Goal: Task Accomplishment & Management: Use online tool/utility

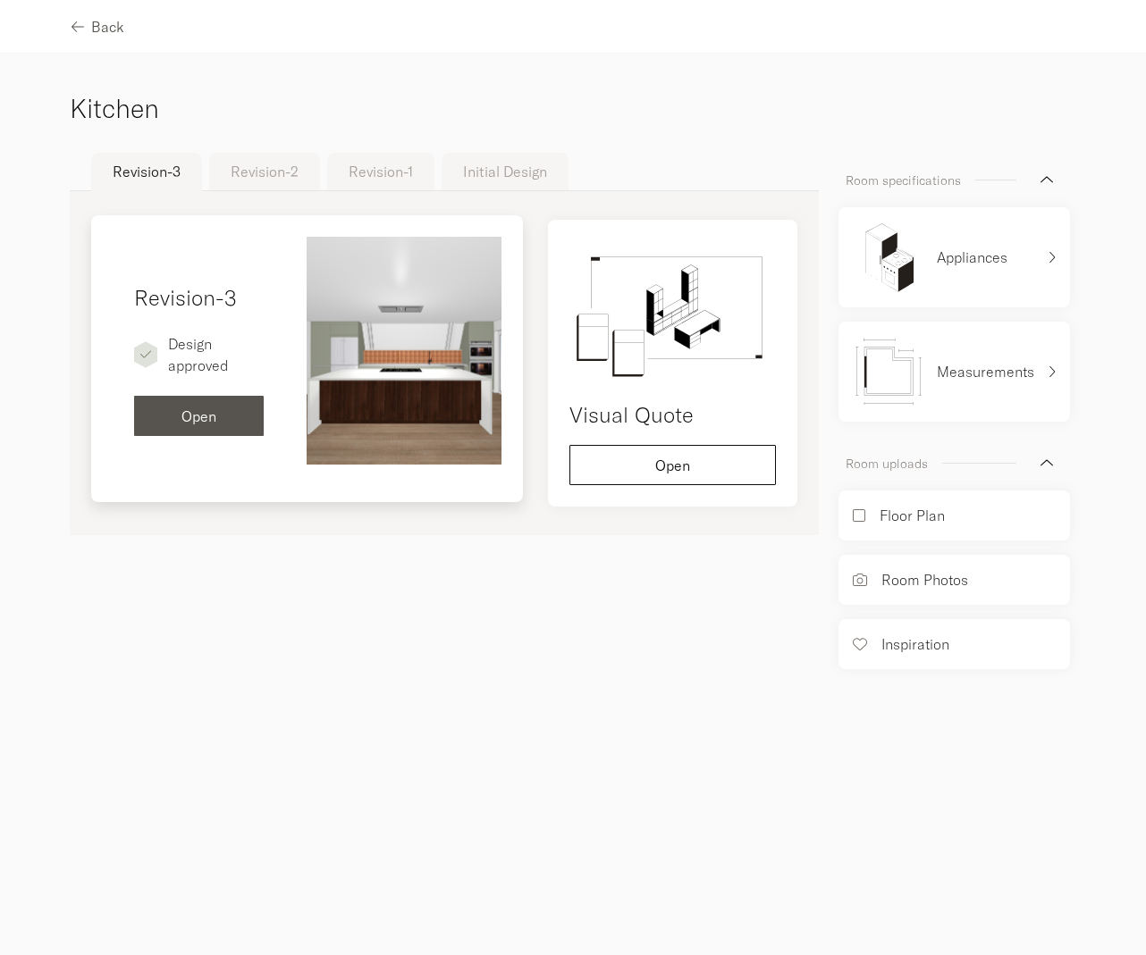
click at [183, 405] on button "Open" at bounding box center [199, 416] width 130 height 40
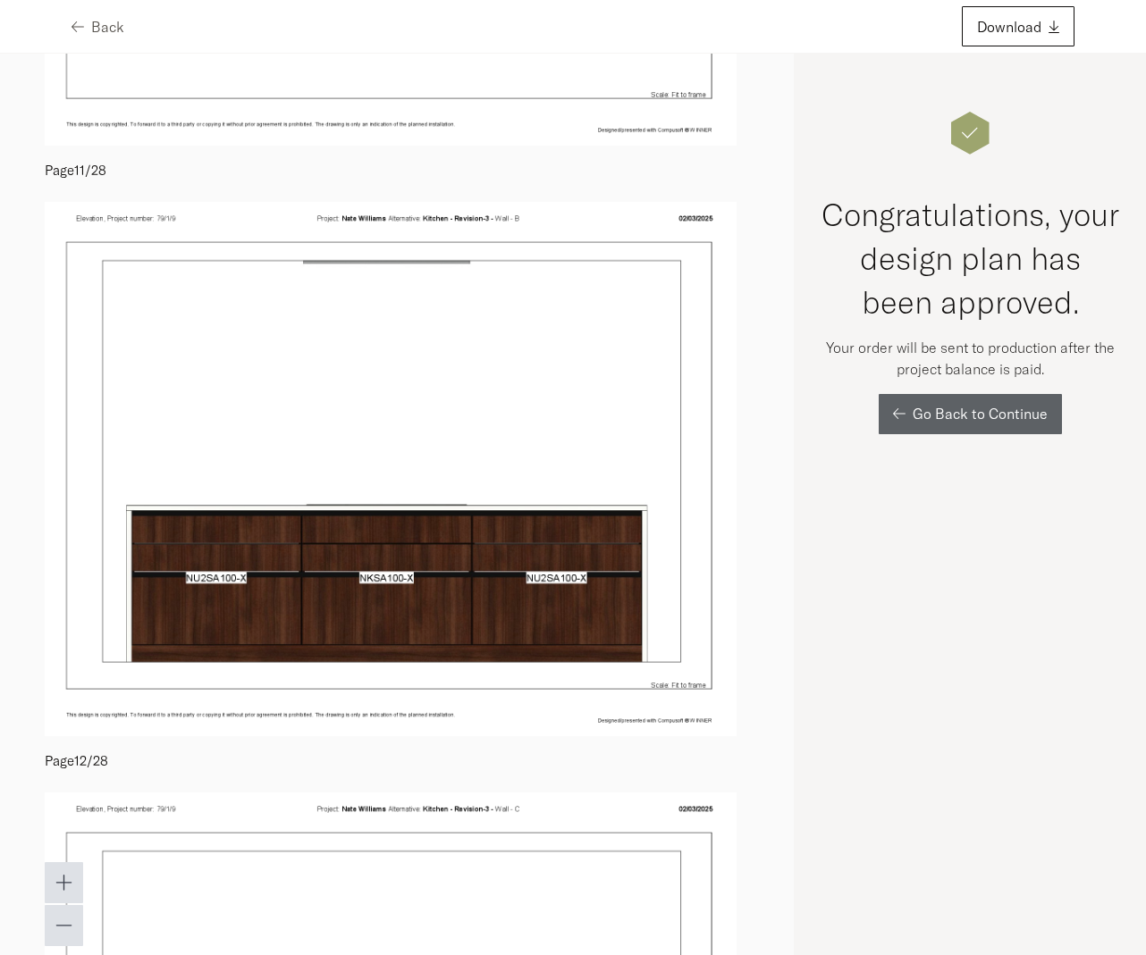
scroll to position [5984, 0]
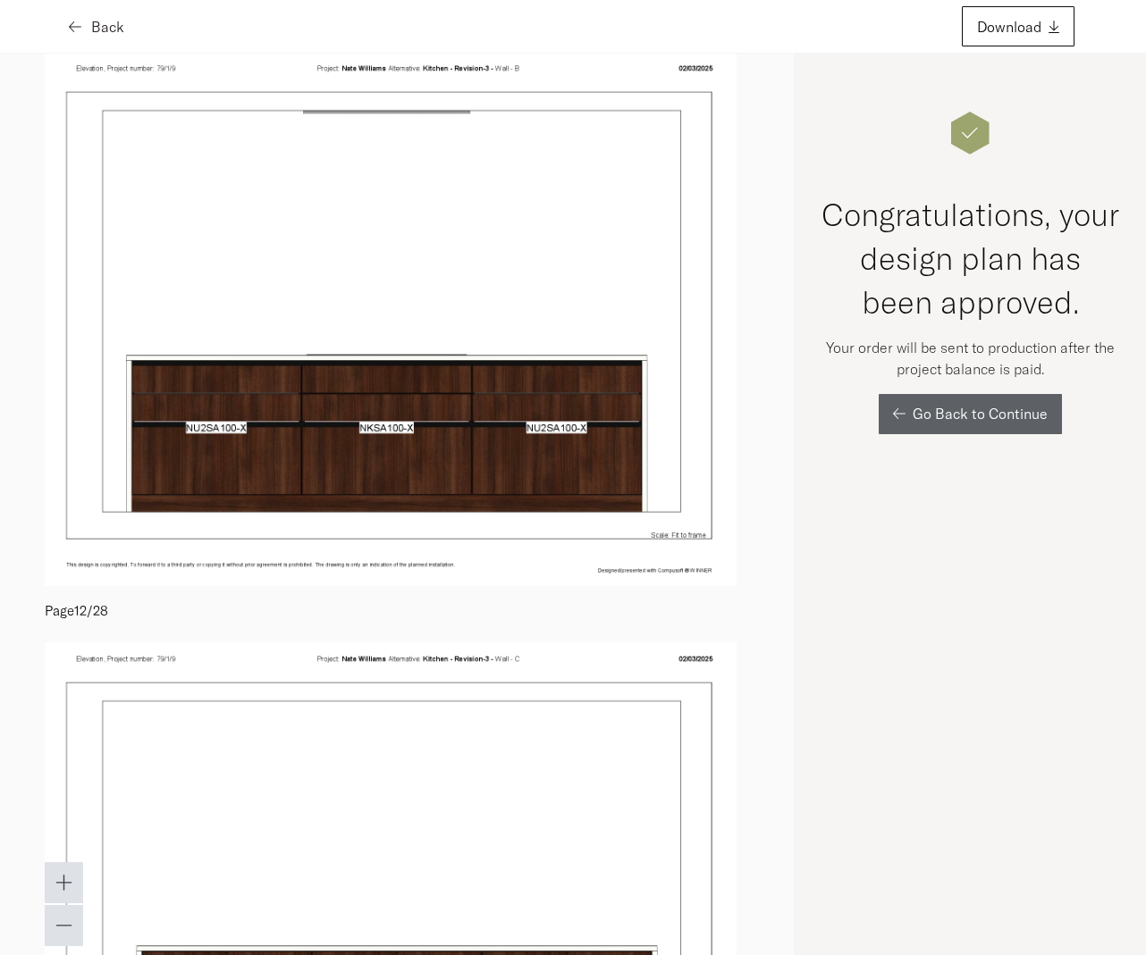
click at [73, 23] on icon "button" at bounding box center [75, 27] width 13 height 14
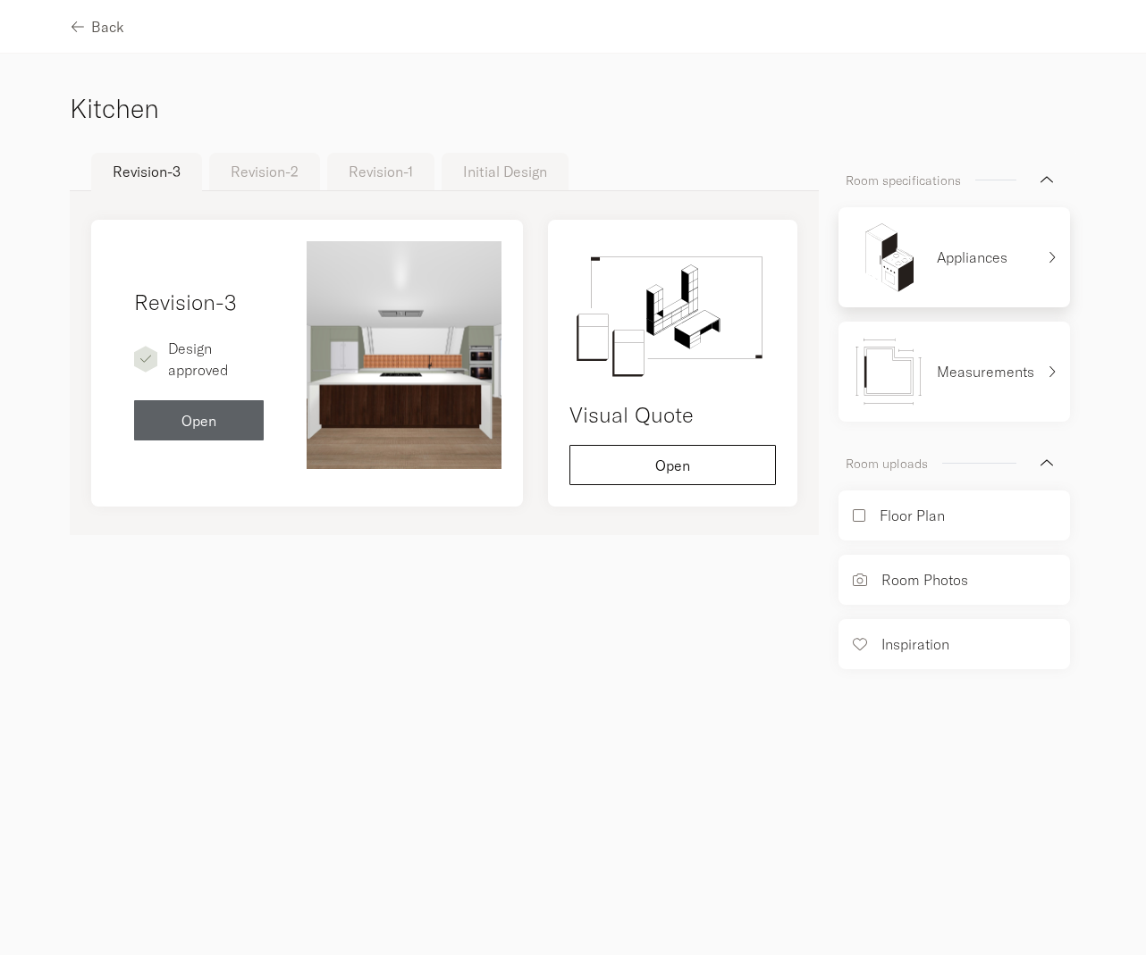
click at [1004, 232] on div "Appliances" at bounding box center [944, 257] width 182 height 71
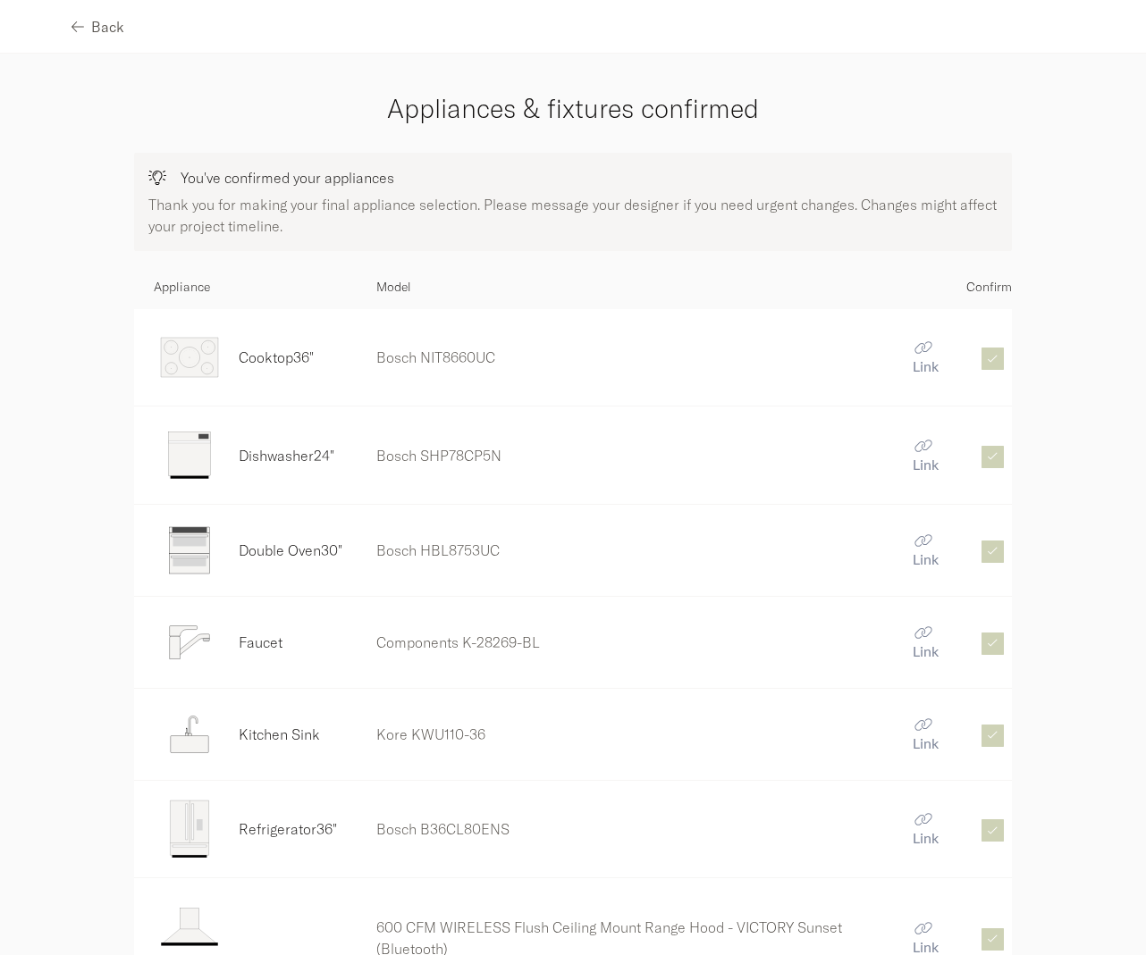
click at [925, 554] on span "Link" at bounding box center [926, 559] width 26 height 17
click at [913, 359] on span "Link" at bounding box center [926, 365] width 26 height 17
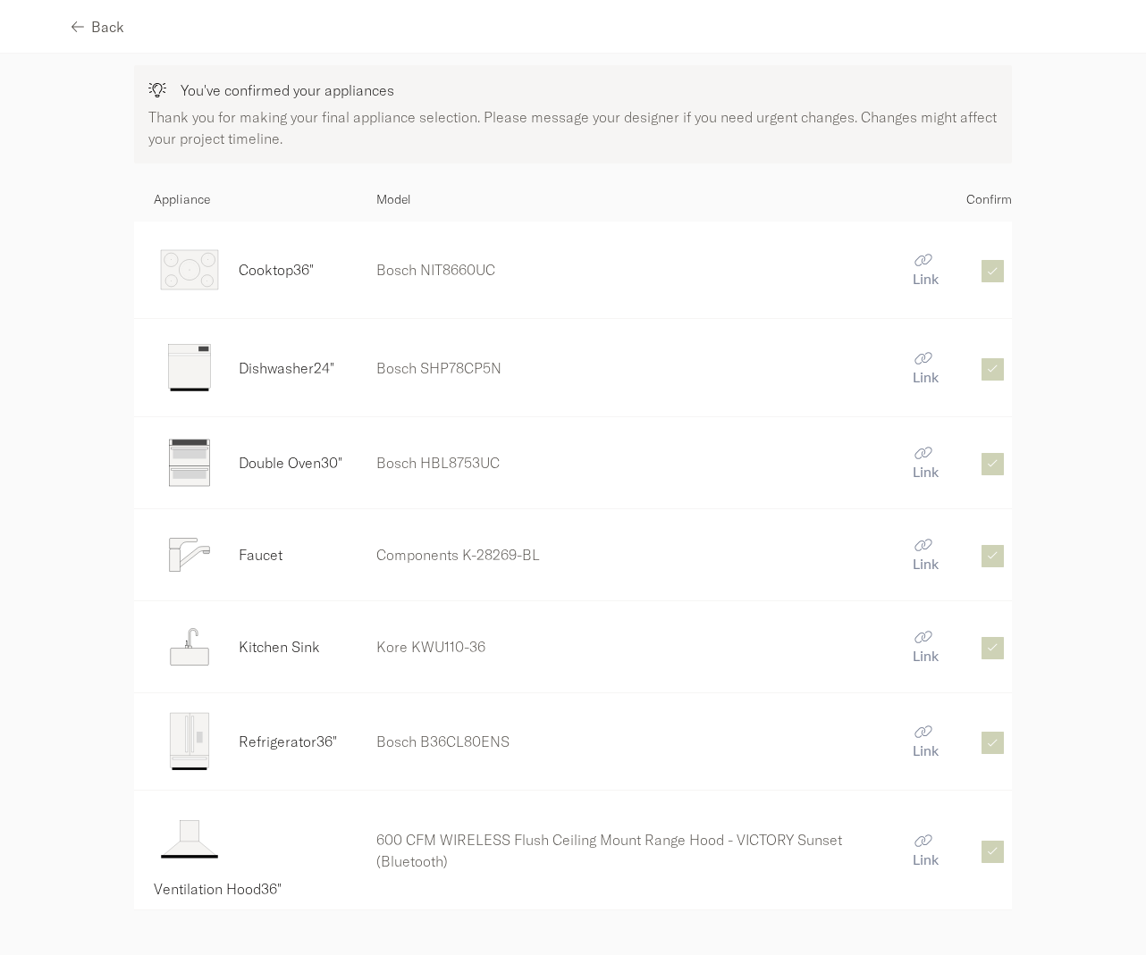
click at [926, 744] on span "Link" at bounding box center [926, 750] width 26 height 17
click at [918, 851] on span "Link" at bounding box center [926, 859] width 26 height 17
